Goal: Task Accomplishment & Management: Use online tool/utility

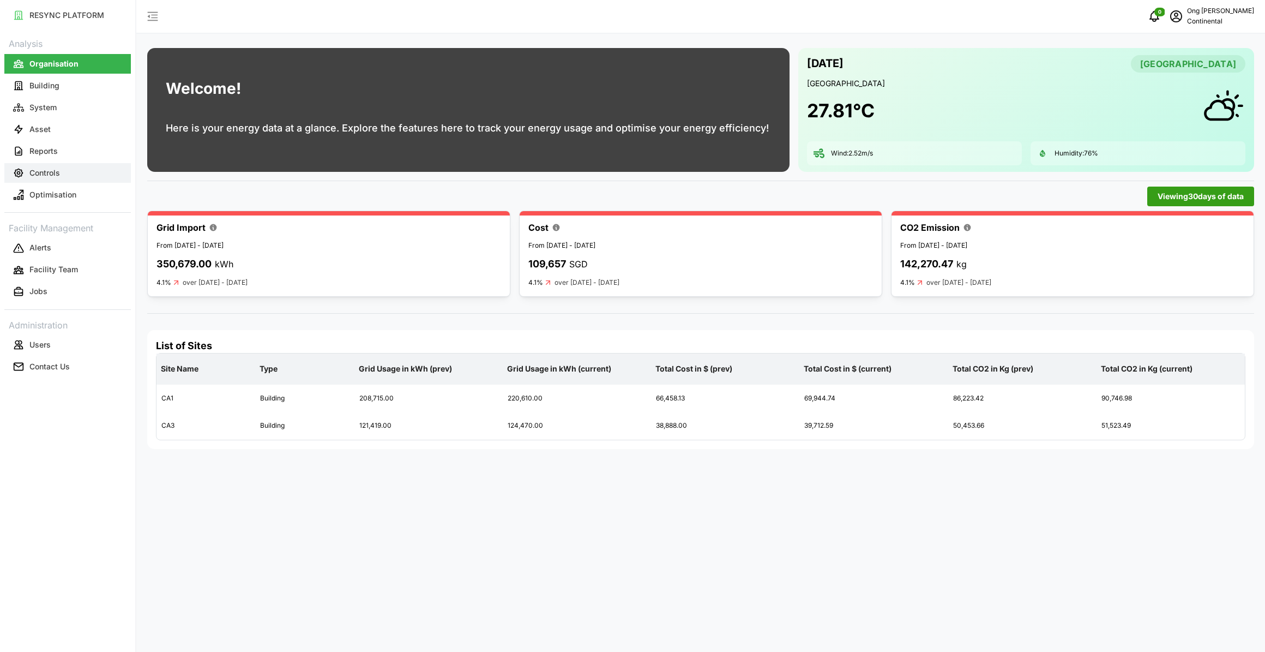
click at [55, 177] on p "Controls" at bounding box center [44, 172] width 31 height 11
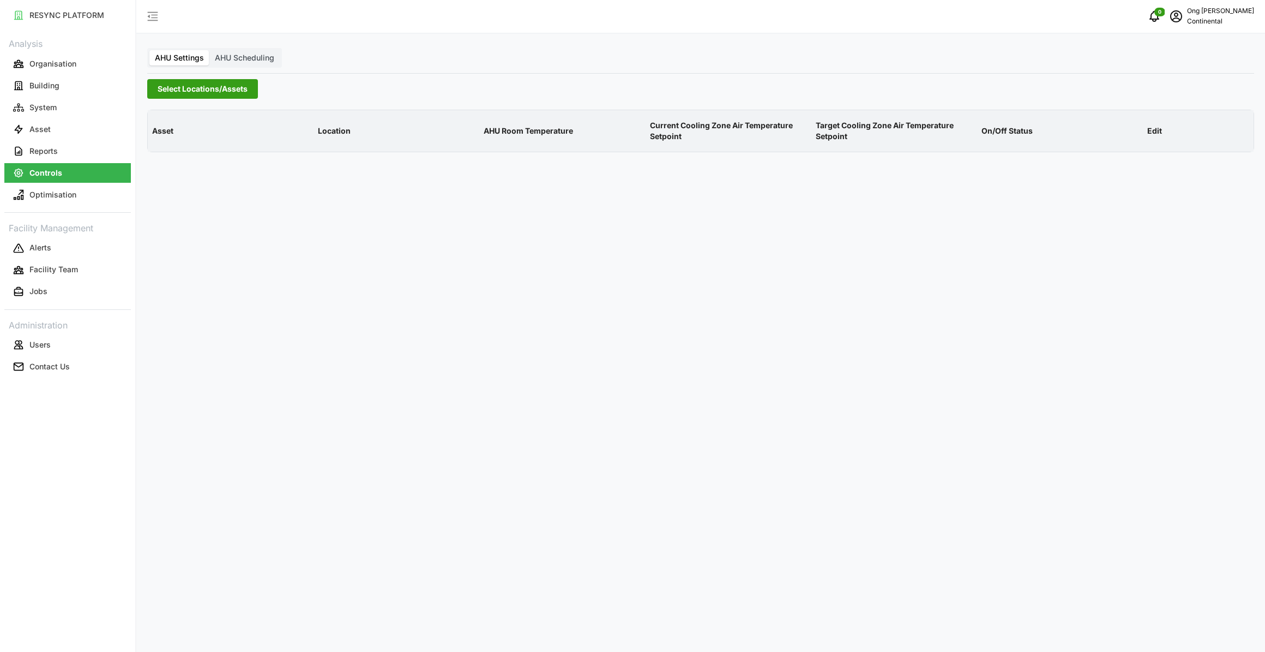
click at [175, 98] on button "Select Locations/Assets" at bounding box center [202, 89] width 111 height 20
click at [163, 134] on icon at bounding box center [161, 138] width 9 height 9
click at [180, 151] on span "Select CA1" at bounding box center [183, 154] width 7 height 7
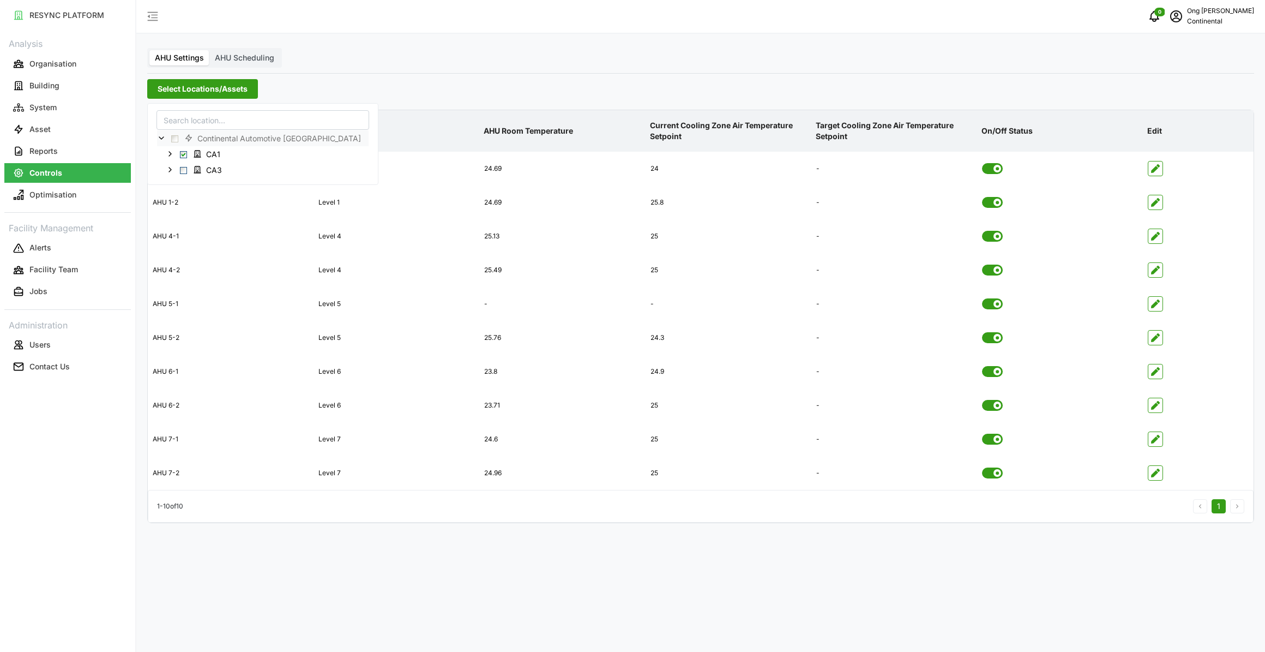
click at [447, 602] on div "AHU Settings AHU Scheduling Select Locations/Assets Asset Location AHU Room Tem…" at bounding box center [700, 326] width 1129 height 652
click at [209, 91] on span "Select Locations/Assets" at bounding box center [203, 89] width 90 height 19
click at [181, 164] on div "CA3" at bounding box center [263, 169] width 212 height 16
click at [181, 169] on span "Select CA3" at bounding box center [183, 169] width 7 height 7
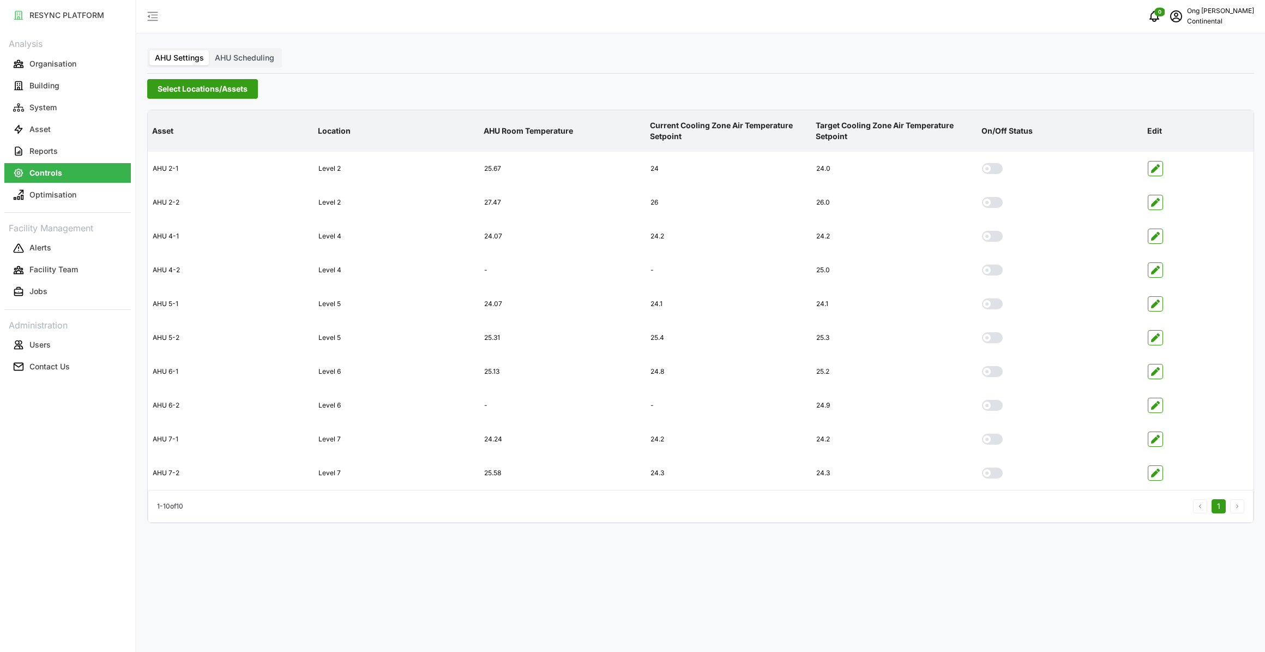
click at [416, 562] on div "AHU Settings AHU Scheduling Select Locations/Assets Asset Location AHU Room Tem…" at bounding box center [700, 326] width 1129 height 652
